Goal: Task Accomplishment & Management: Use online tool/utility

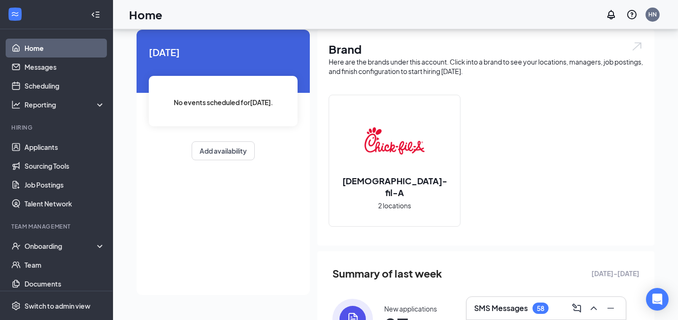
scroll to position [28, 0]
click at [362, 177] on div "[DEMOGRAPHIC_DATA]-fil-A 2 locations" at bounding box center [394, 161] width 131 height 131
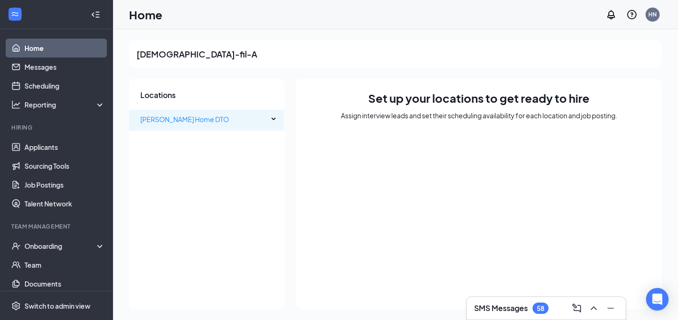
click at [211, 109] on ul "[PERSON_NAME] Home DTO" at bounding box center [206, 119] width 155 height 23
click at [222, 122] on span "[PERSON_NAME] Home DTO" at bounding box center [204, 119] width 128 height 19
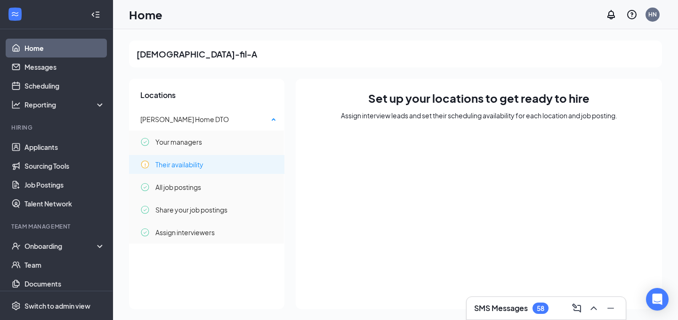
click at [227, 164] on div "Their availability" at bounding box center [208, 164] width 137 height 19
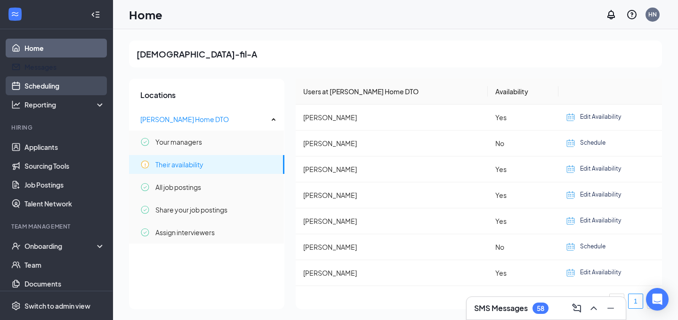
click at [81, 84] on link "Scheduling" at bounding box center [65, 85] width 81 height 19
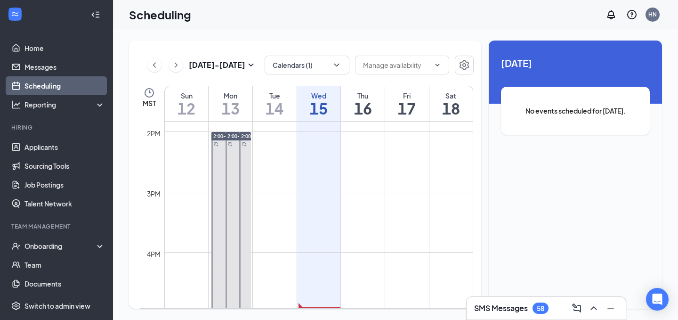
scroll to position [821, 0]
click at [180, 64] on button at bounding box center [176, 65] width 14 height 14
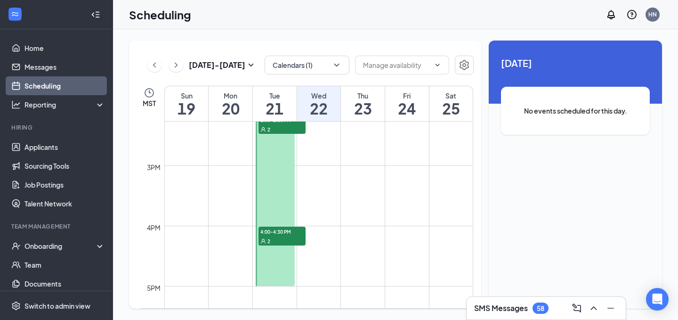
scroll to position [861, 0]
